Goal: Information Seeking & Learning: Learn about a topic

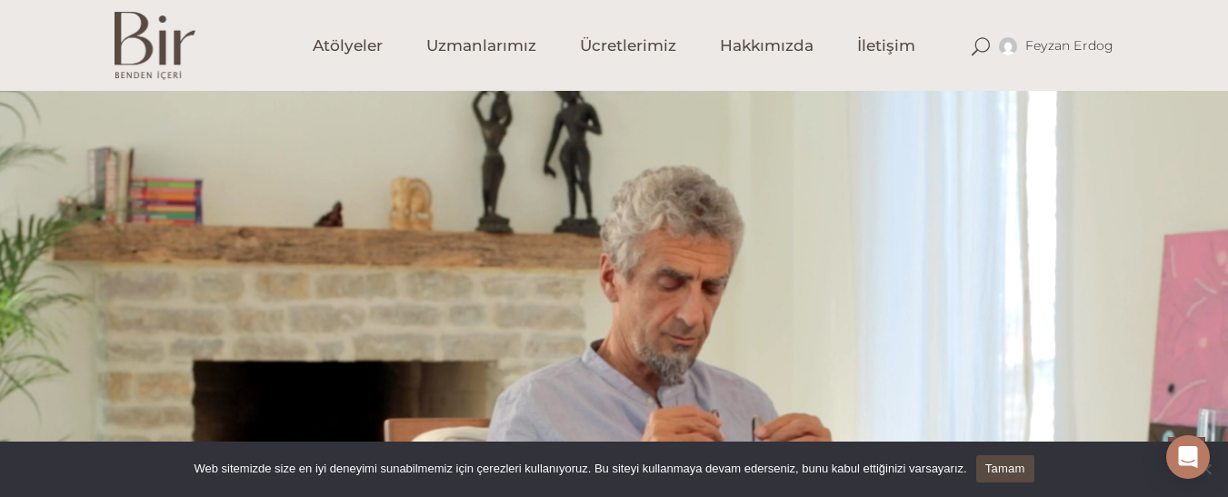
scroll to position [1164, 0]
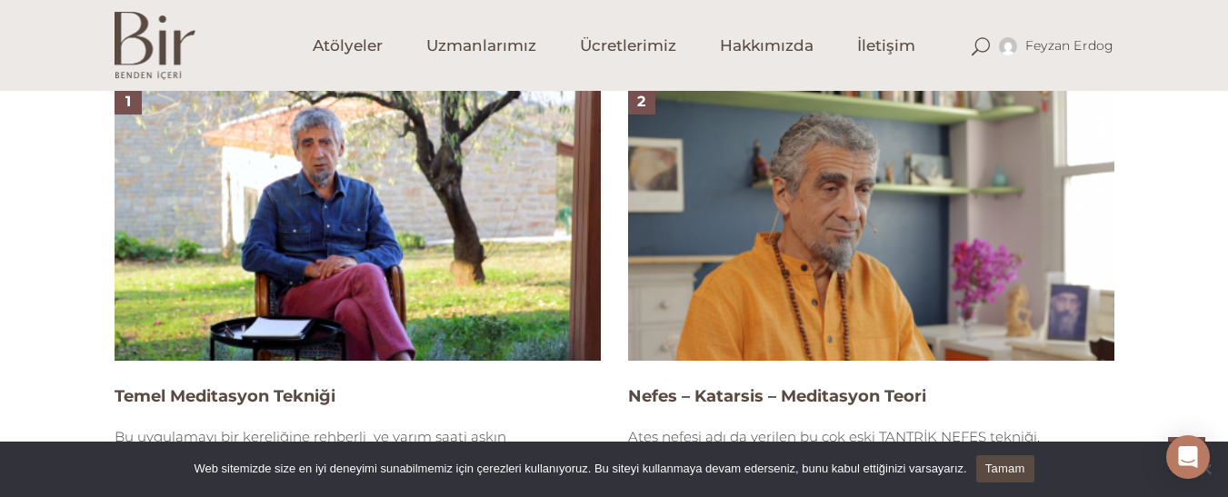
click at [839, 278] on img at bounding box center [871, 224] width 486 height 274
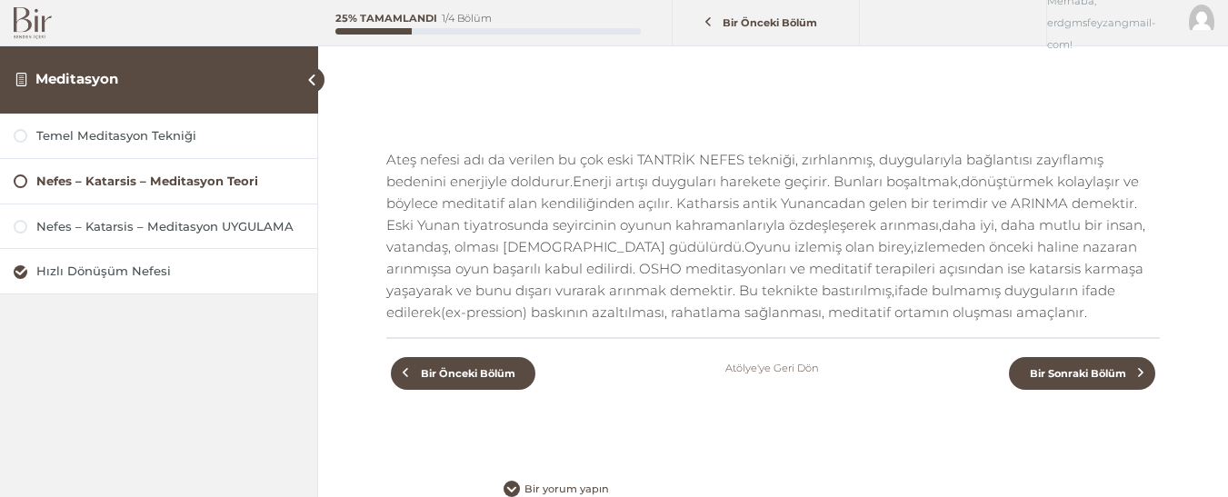
scroll to position [206, 0]
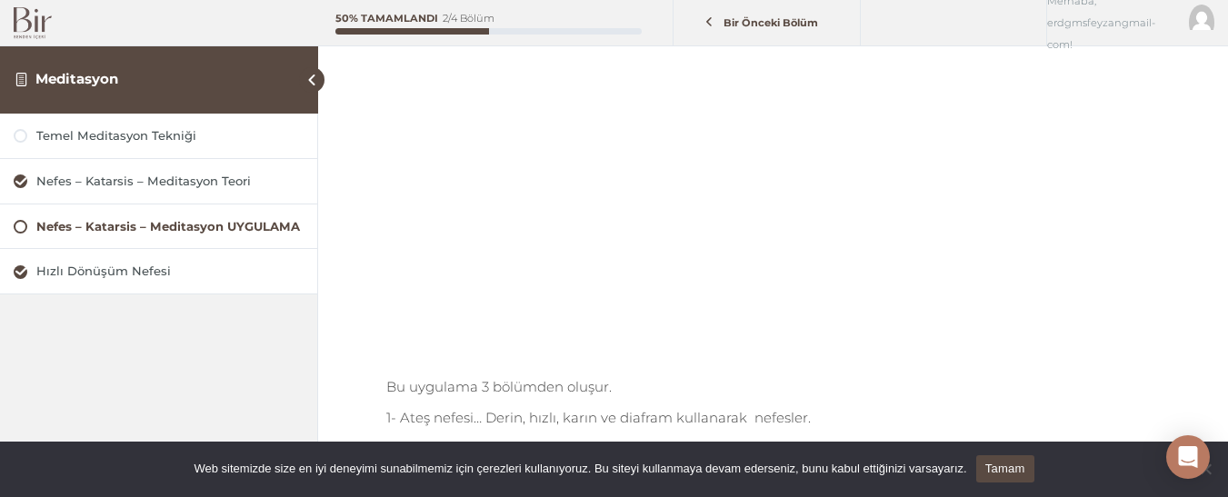
scroll to position [364, 0]
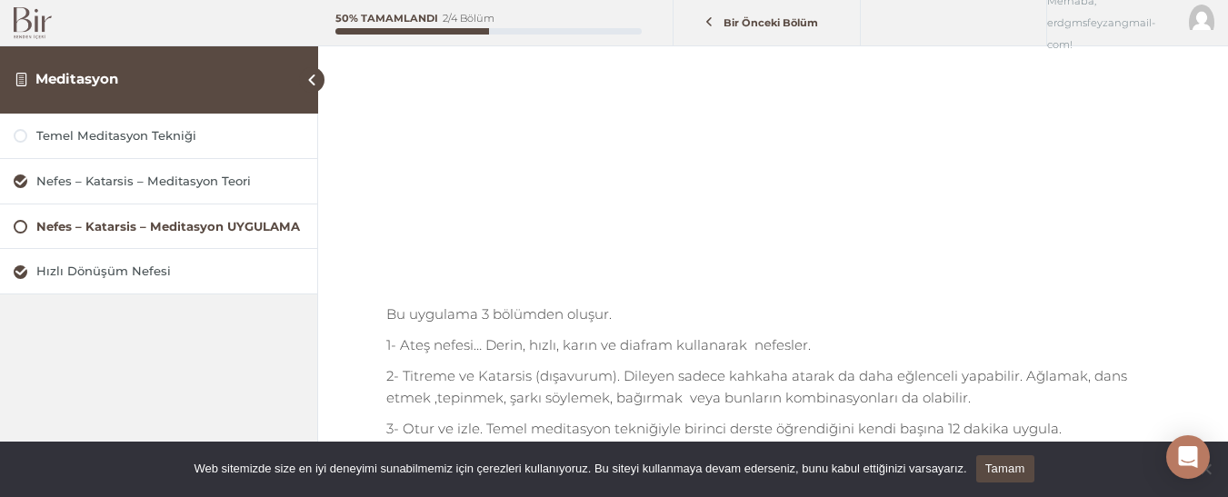
click at [257, 233] on div "Nefes – Katarsis – Meditasyon UYGULAMA" at bounding box center [169, 226] width 267 height 17
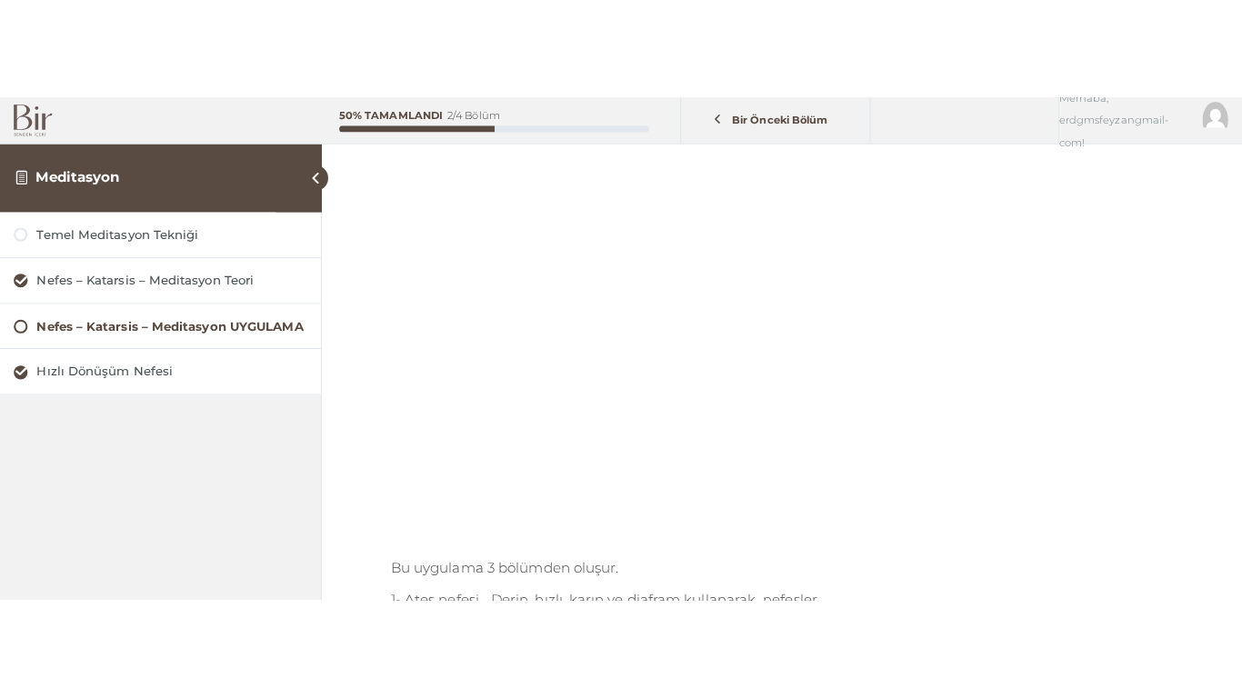
scroll to position [218, 0]
